Goal: Transaction & Acquisition: Purchase product/service

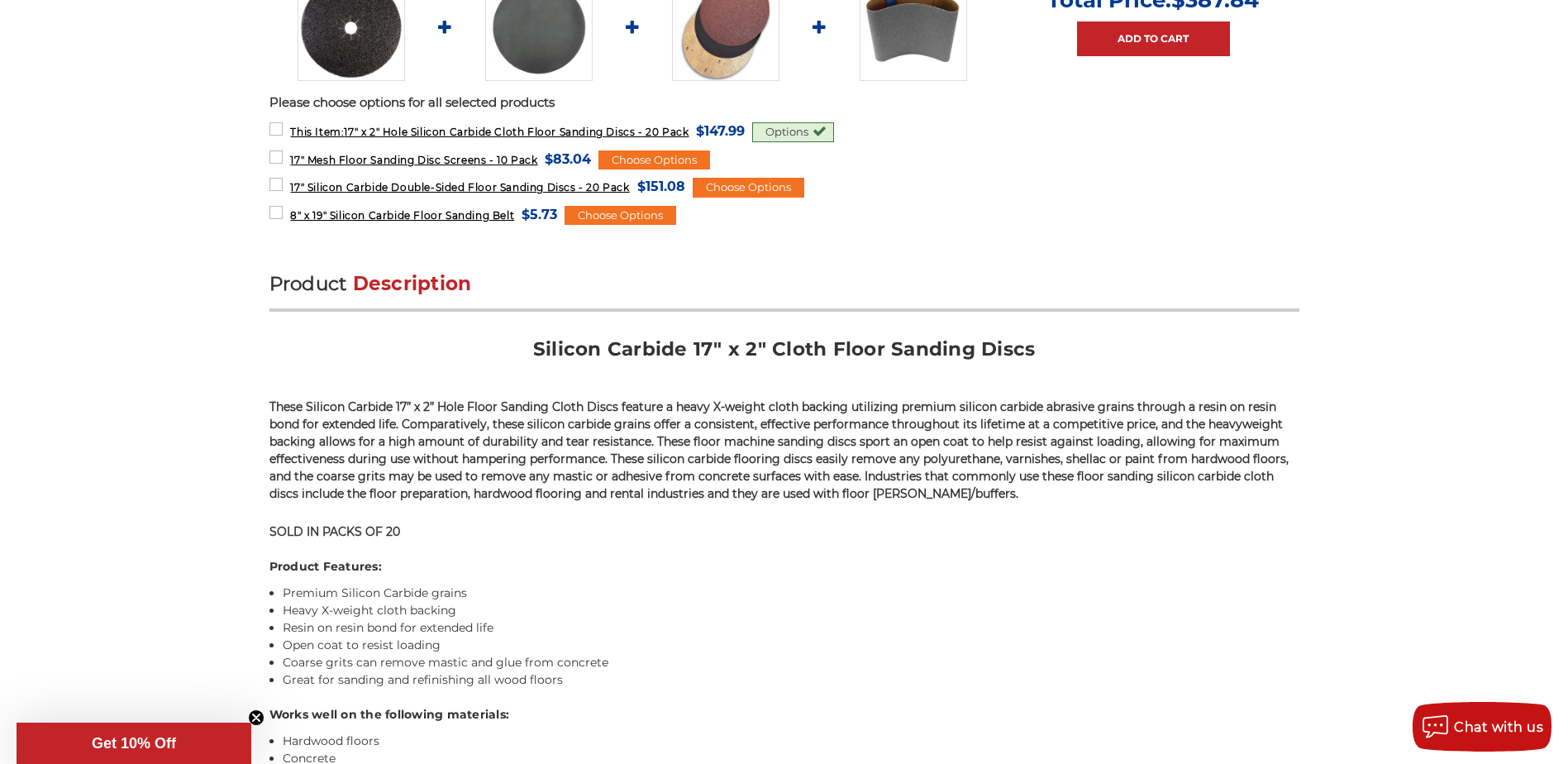
scroll to position [825, 0]
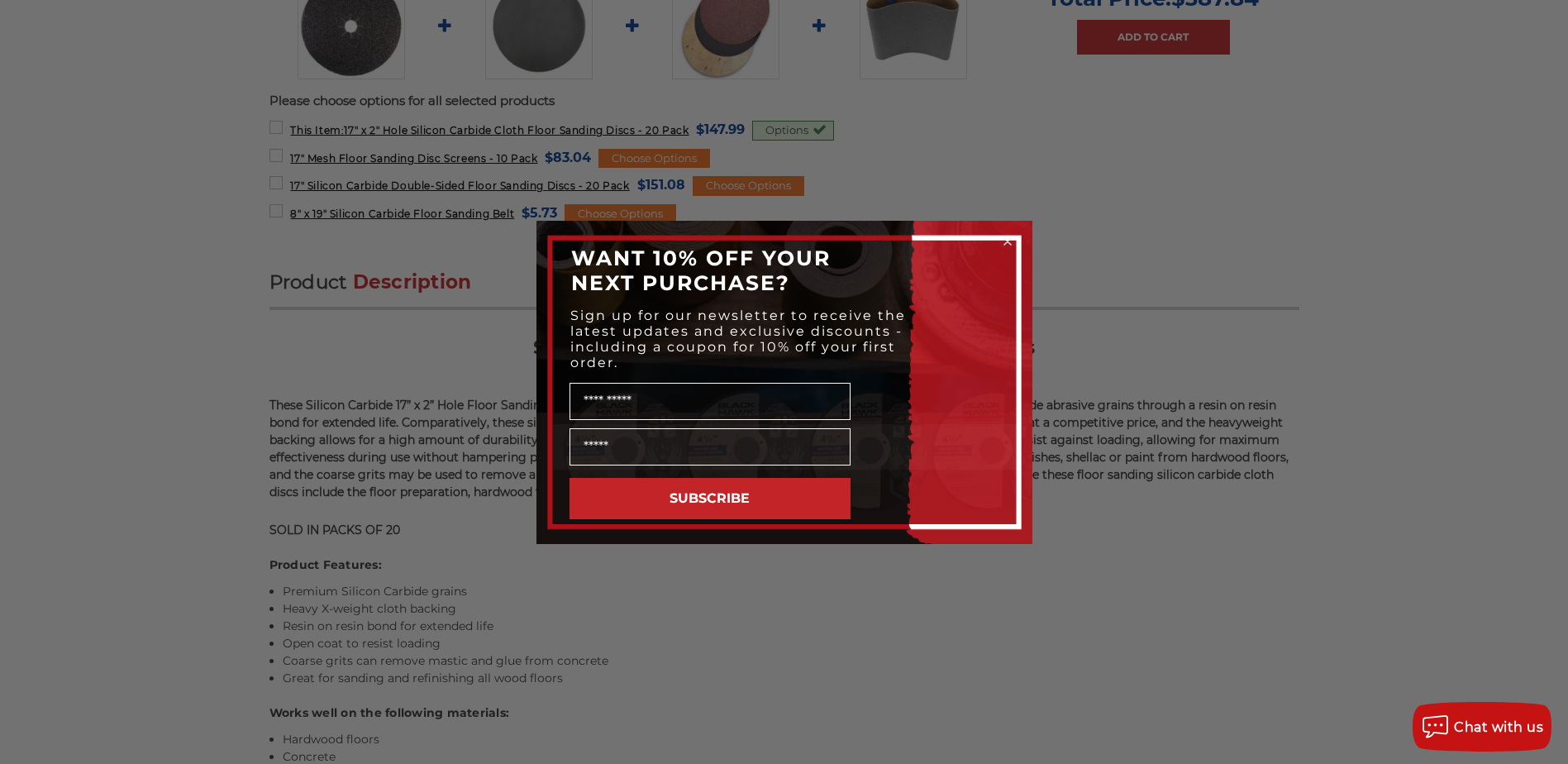
click at [1005, 242] on circle "Close dialog" at bounding box center [1006, 241] width 16 height 16
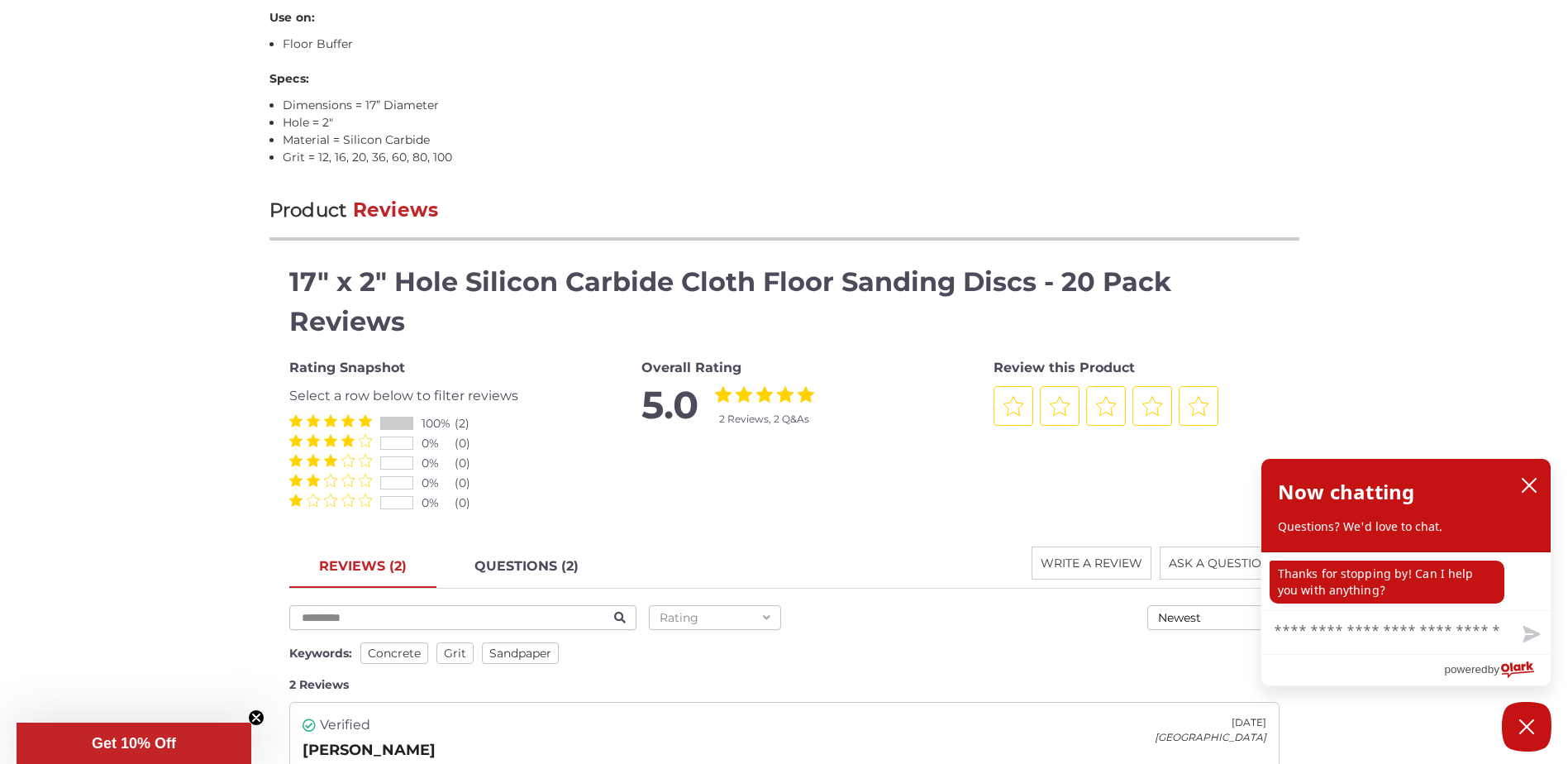
scroll to position [1652, 0]
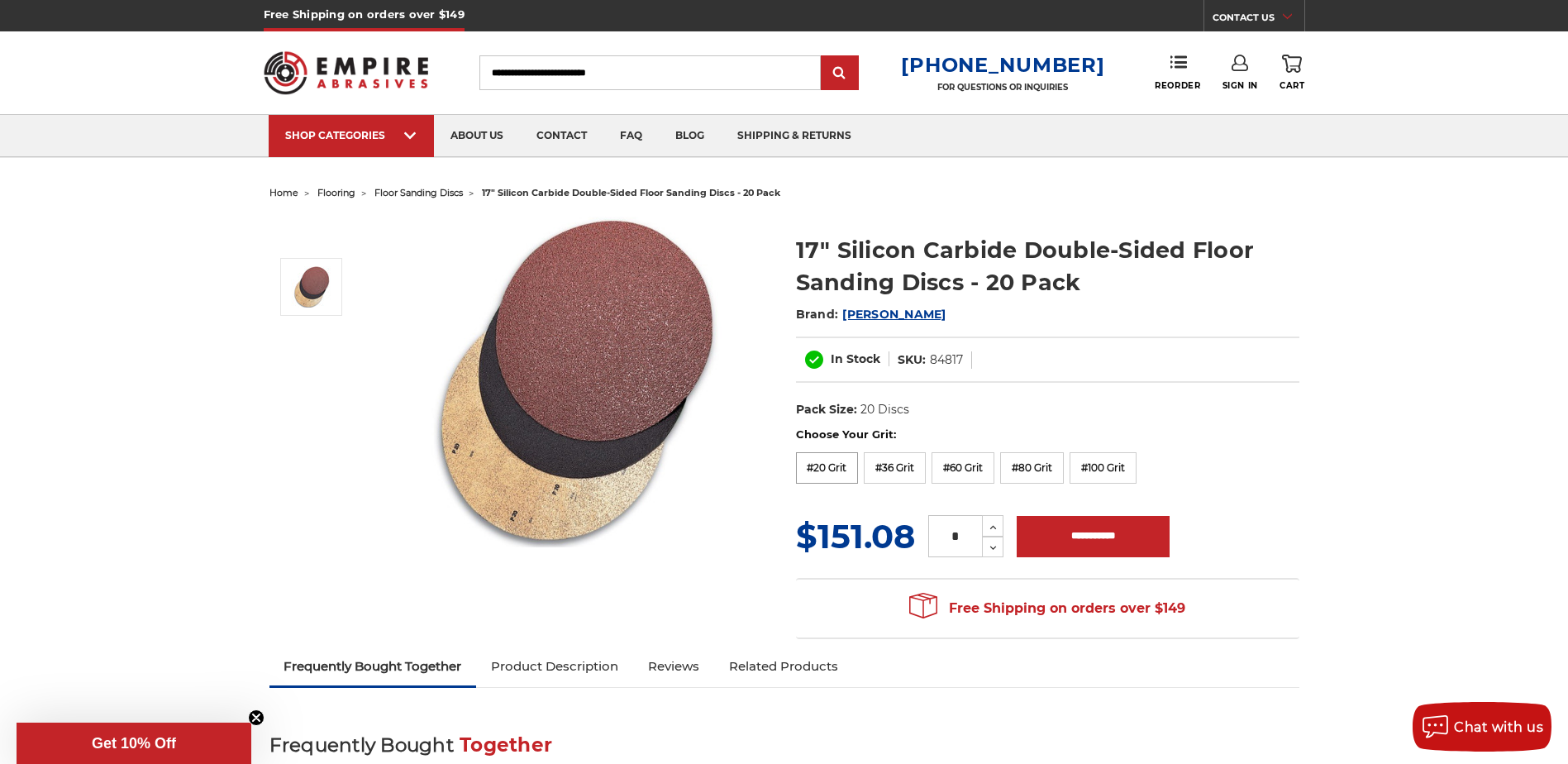
click at [840, 460] on label "#20 Grit" at bounding box center [827, 468] width 63 height 31
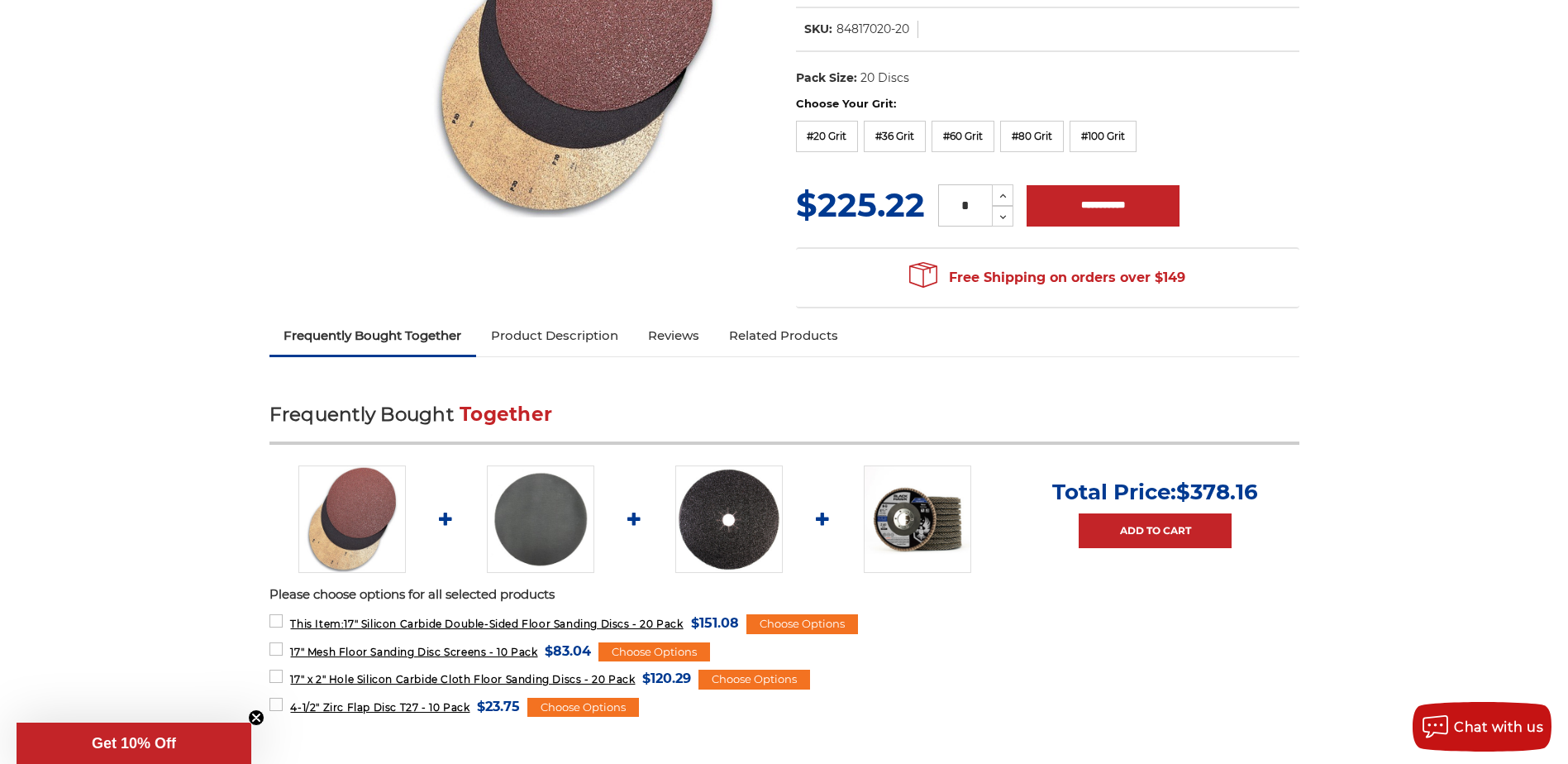
scroll to position [330, 0]
click at [699, 515] on img at bounding box center [729, 518] width 107 height 107
